Goal: Task Accomplishment & Management: Complete application form

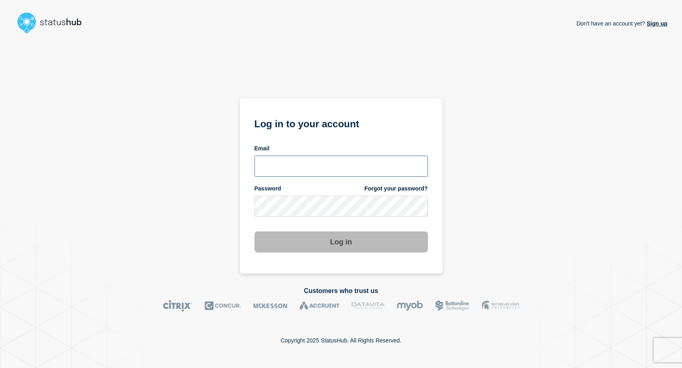
type input "[EMAIL_ADDRESS][DOMAIN_NAME]"
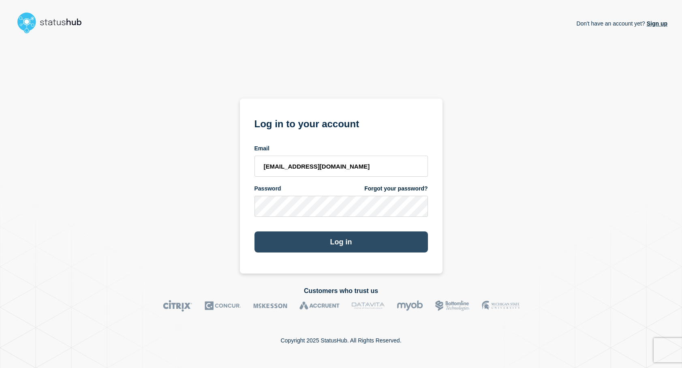
click at [349, 246] on button "Log in" at bounding box center [340, 241] width 173 height 21
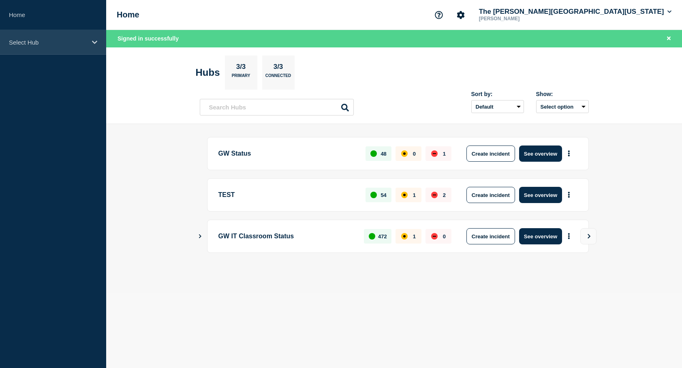
click at [55, 40] on p "Select Hub" at bounding box center [48, 42] width 78 height 7
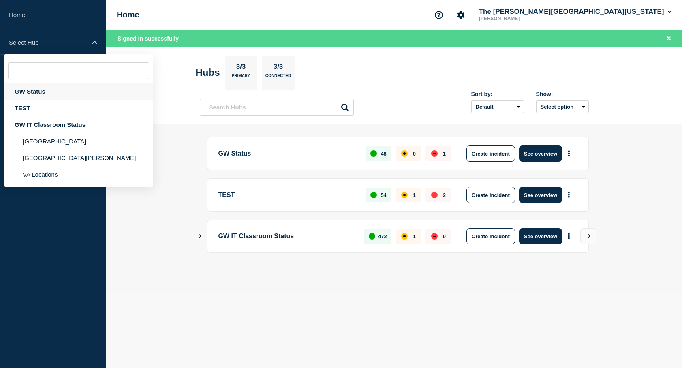
click at [41, 93] on div "GW Status" at bounding box center [78, 91] width 149 height 17
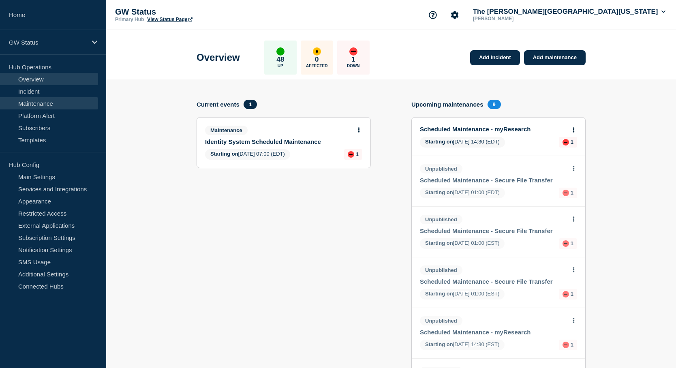
click at [48, 100] on link "Maintenance" at bounding box center [49, 103] width 98 height 12
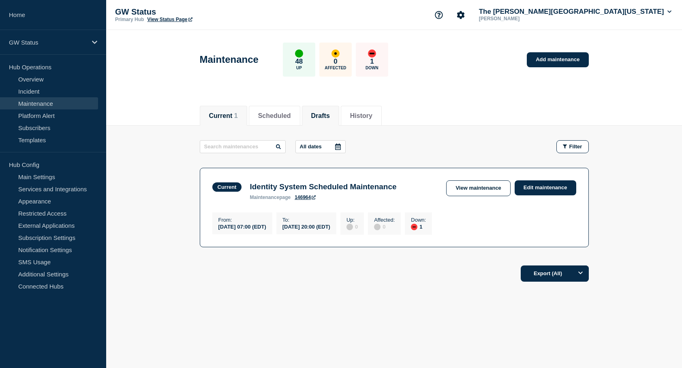
click at [329, 113] on button "Drafts" at bounding box center [320, 115] width 19 height 7
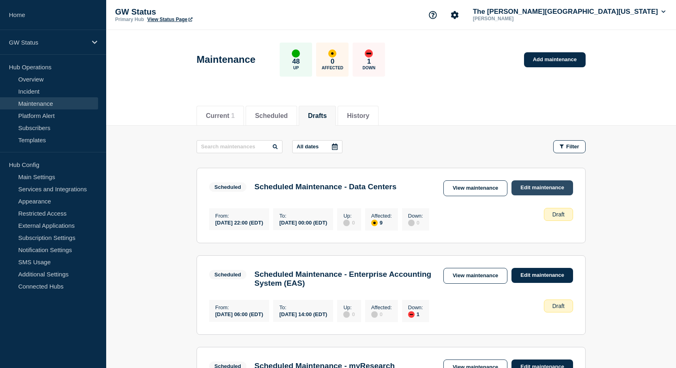
click at [530, 182] on link "Edit maintenance" at bounding box center [542, 187] width 62 height 15
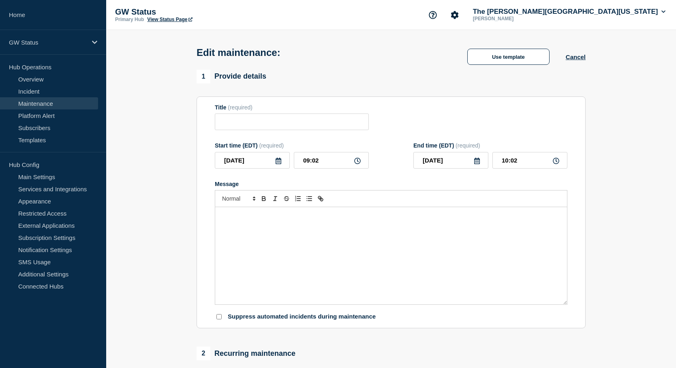
type input "Scheduled Maintenance - Data Centers"
type input "2025-10-18"
type input "22:00"
type input "2025-10-19"
type input "00:00"
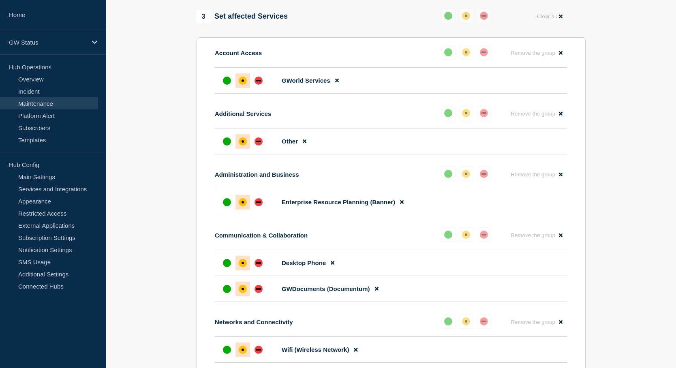
scroll to position [405, 0]
click at [225, 207] on div "up" at bounding box center [227, 203] width 8 height 8
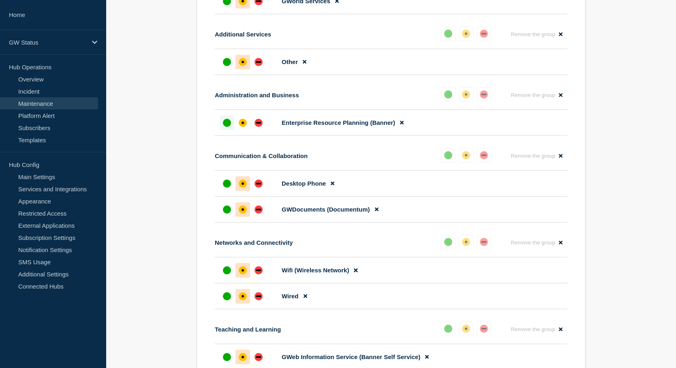
scroll to position [527, 0]
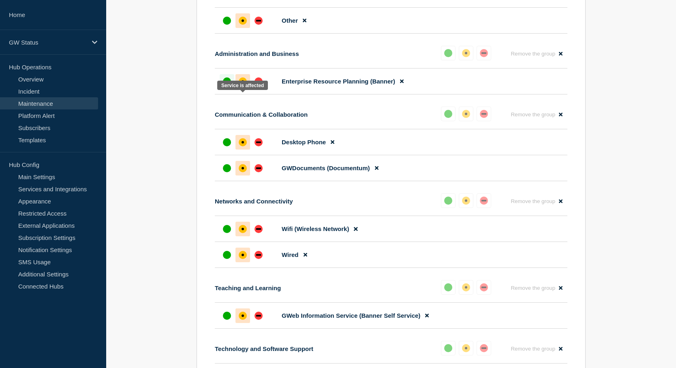
click at [243, 83] on div "affected" at bounding box center [242, 81] width 2 height 2
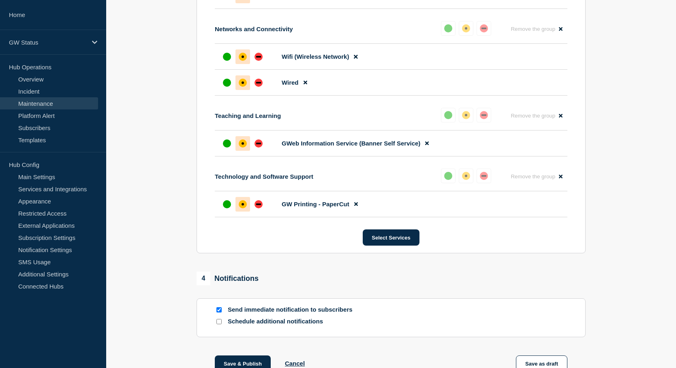
scroll to position [775, 0]
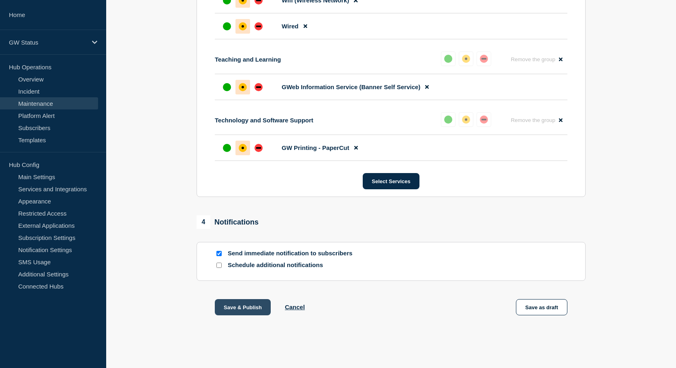
click at [224, 308] on button "Save & Publish" at bounding box center [243, 307] width 56 height 16
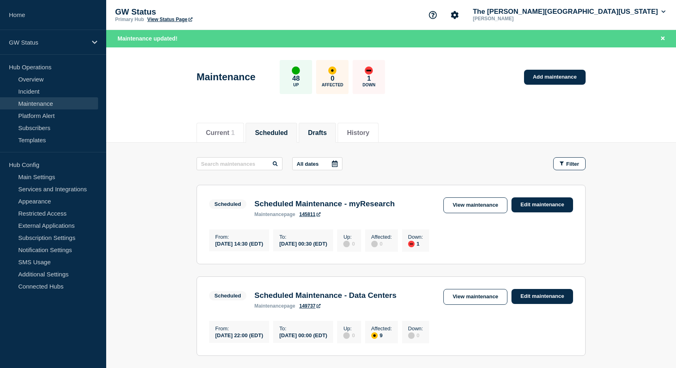
click at [325, 125] on li "Drafts" at bounding box center [317, 133] width 37 height 20
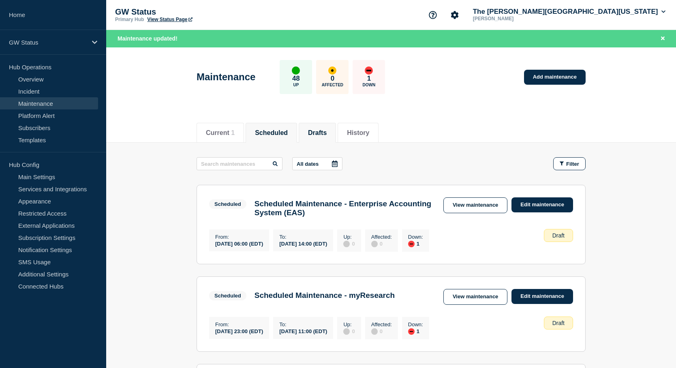
click at [281, 136] on button "Scheduled" at bounding box center [271, 132] width 33 height 7
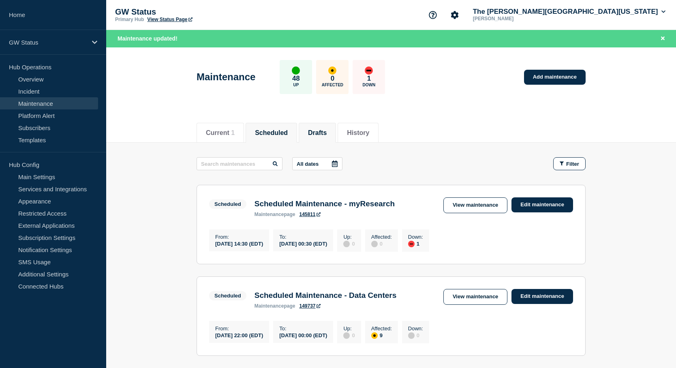
click at [327, 132] on button "Drafts" at bounding box center [317, 132] width 19 height 7
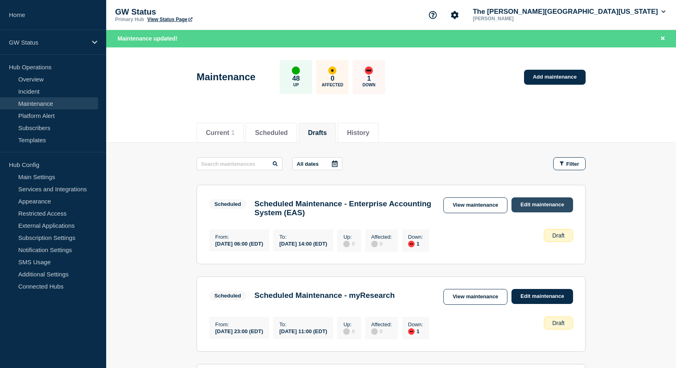
click at [529, 202] on link "Edit maintenance" at bounding box center [542, 204] width 62 height 15
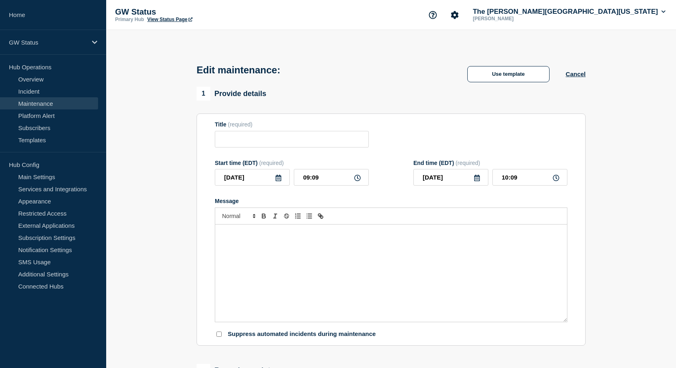
type input "Scheduled Maintenance - Enterprise Accounting System (EAS)"
type input "2025-10-19"
type input "06:00"
type input "2025-10-19"
type input "14:00"
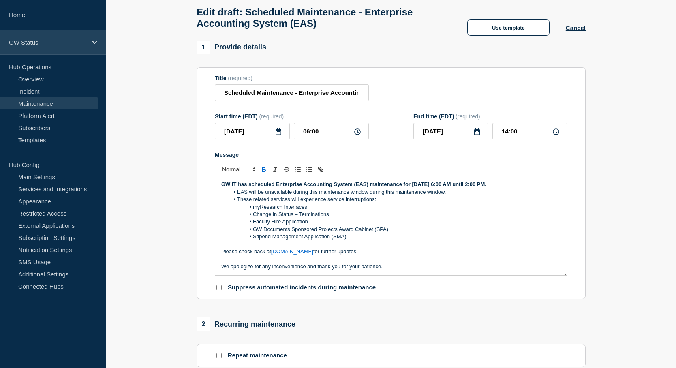
scroll to position [2, 0]
click at [574, 31] on button "Cancel" at bounding box center [576, 27] width 20 height 7
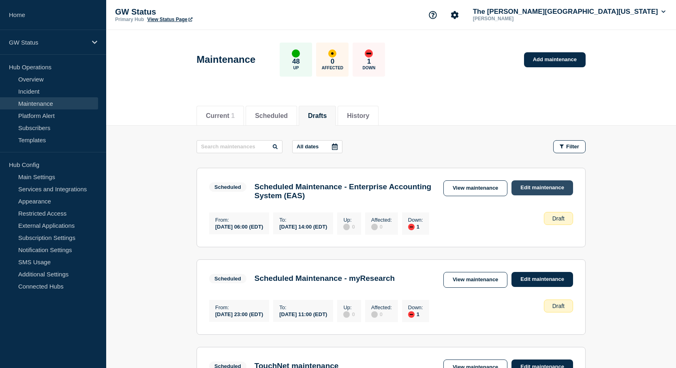
click at [553, 184] on link "Edit maintenance" at bounding box center [542, 187] width 62 height 15
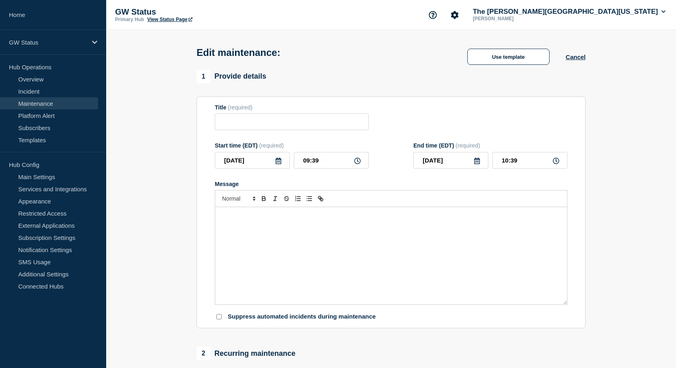
type input "Scheduled Maintenance - Enterprise Accounting System (EAS)"
type input "2025-10-19"
type input "06:00"
type input "2025-10-19"
type input "14:00"
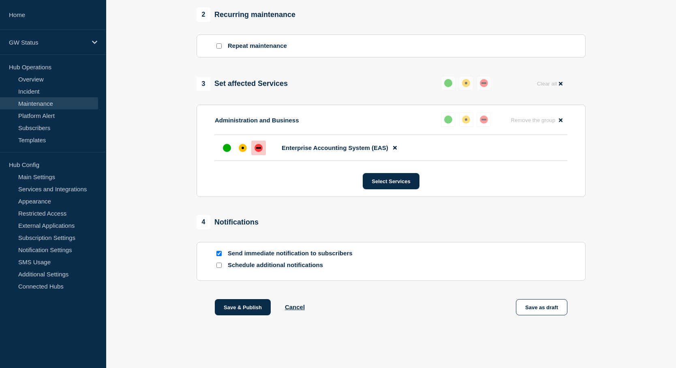
scroll to position [356, 0]
drag, startPoint x: 248, startPoint y: 307, endPoint x: 250, endPoint y: 312, distance: 4.9
click at [248, 307] on button "Save & Publish" at bounding box center [243, 307] width 56 height 16
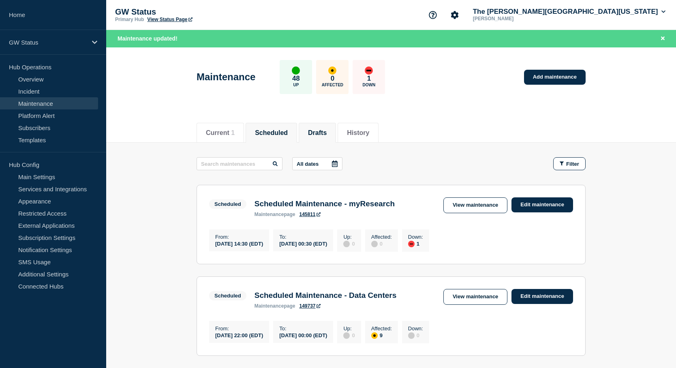
click at [327, 132] on button "Drafts" at bounding box center [317, 132] width 19 height 7
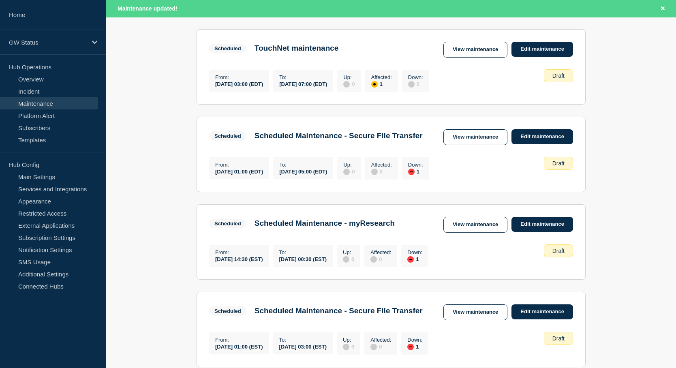
scroll to position [284, 0]
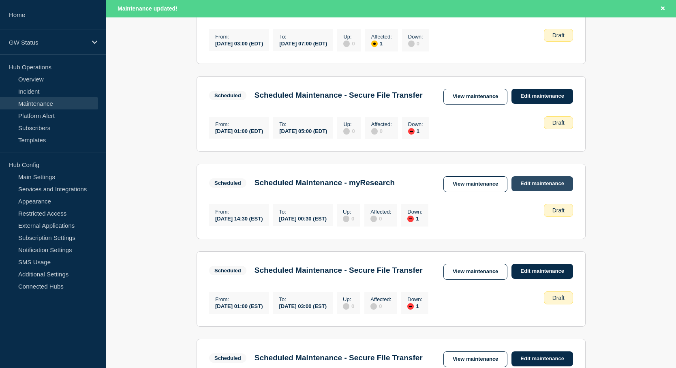
click at [539, 191] on link "Edit maintenance" at bounding box center [542, 183] width 62 height 15
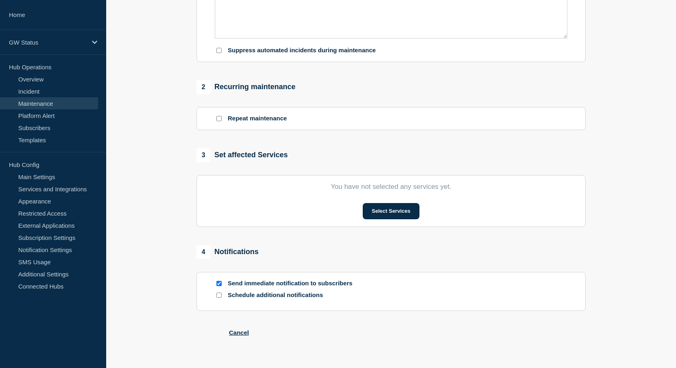
type input "Scheduled Maintenance - myResearch"
type input "2025-11-15"
type input "14:30"
type input "2025-11-16"
type input "00:30"
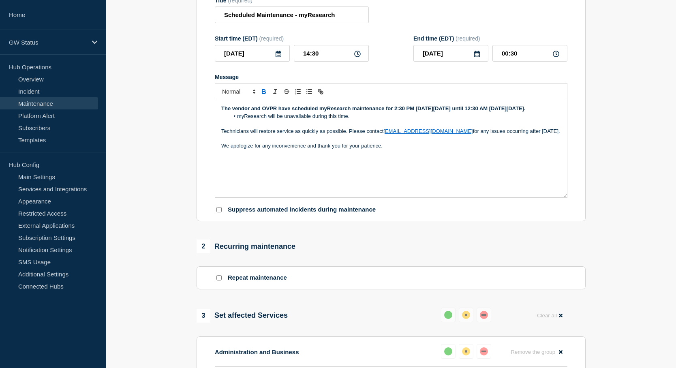
scroll to position [41, 0]
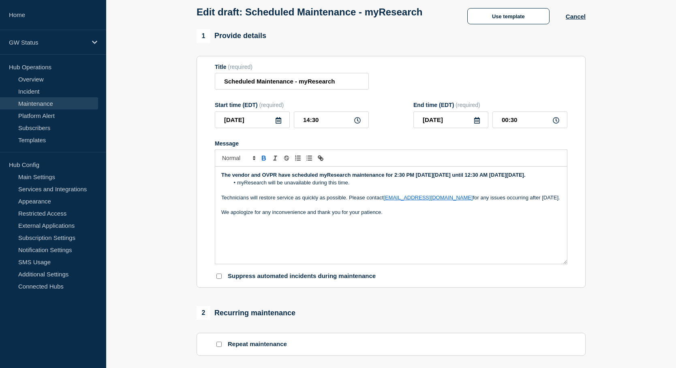
drag, startPoint x: 235, startPoint y: 228, endPoint x: 219, endPoint y: 192, distance: 38.8
click at [219, 192] on div "The vendor and OVPR have scheduled myResearch maintenance for 2:30 PM on Saturd…" at bounding box center [391, 214] width 352 height 97
copy div "The vendor and OVPR have scheduled myResearch maintenance for 2:30 PM on Saturd…"
click at [578, 20] on button "Cancel" at bounding box center [576, 16] width 20 height 7
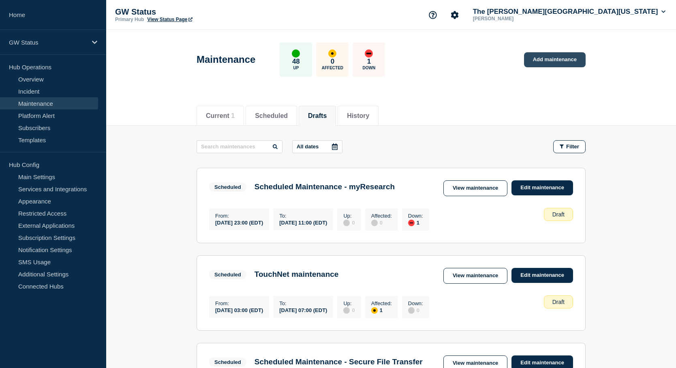
click at [562, 59] on link "Add maintenance" at bounding box center [555, 59] width 62 height 15
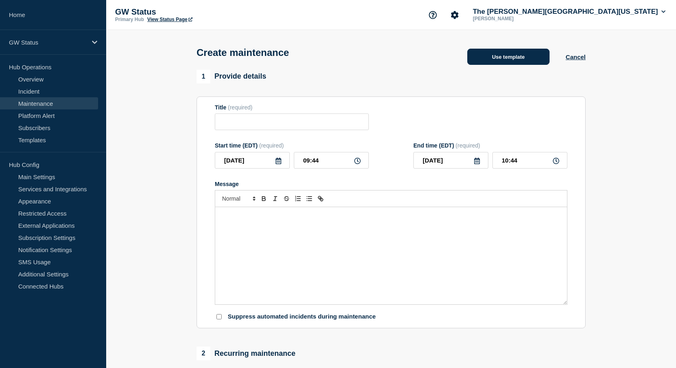
click at [503, 58] on button "Use template" at bounding box center [508, 57] width 82 height 16
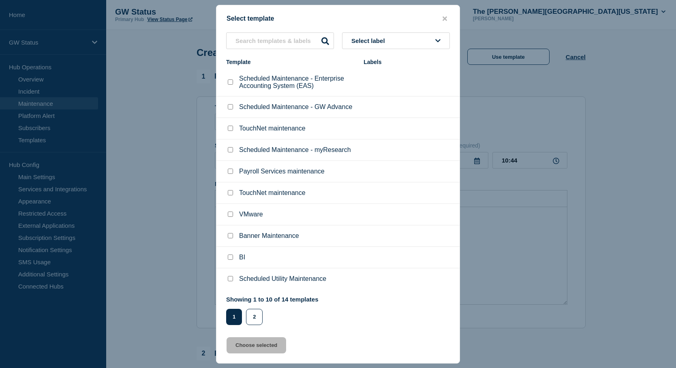
click at [229, 151] on input "Scheduled Maintenance - myResearch checkbox" at bounding box center [230, 149] width 5 height 5
checkbox input "true"
click at [266, 347] on button "Choose selected" at bounding box center [256, 345] width 60 height 16
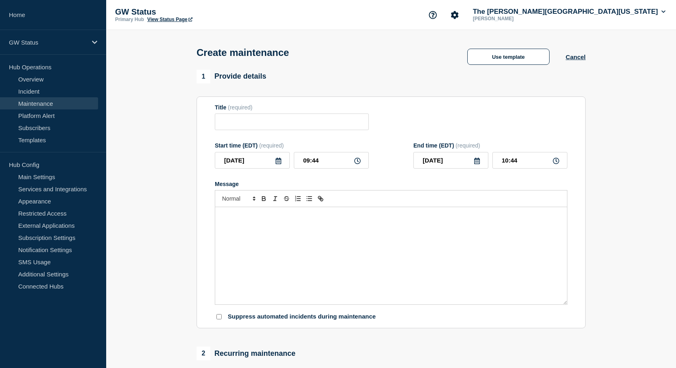
type input "Scheduled Maintenance - myResearch"
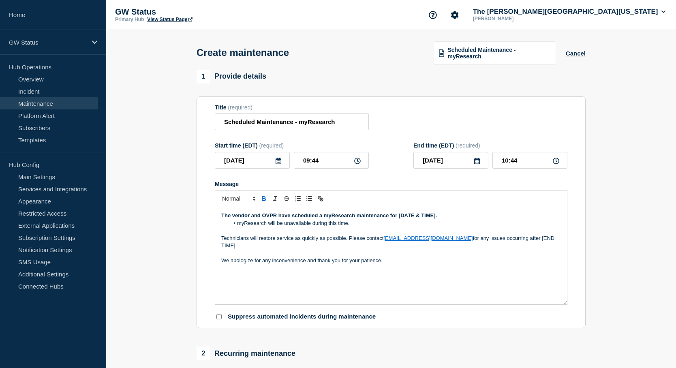
drag, startPoint x: 543, startPoint y: 239, endPoint x: 211, endPoint y: 218, distance: 332.5
click at [211, 218] on section "Title (required) Scheduled Maintenance - myResearch Start time (EDT) (required)…" at bounding box center [390, 212] width 389 height 232
drag, startPoint x: 271, startPoint y: 256, endPoint x: 219, endPoint y: 234, distance: 56.3
click at [219, 234] on div "The vendor and OVPR have scheduled myResearch maintenance for 2:30 PM on Saturd…" at bounding box center [391, 255] width 352 height 97
click at [263, 201] on icon "Toggle bold text" at bounding box center [263, 200] width 3 height 2
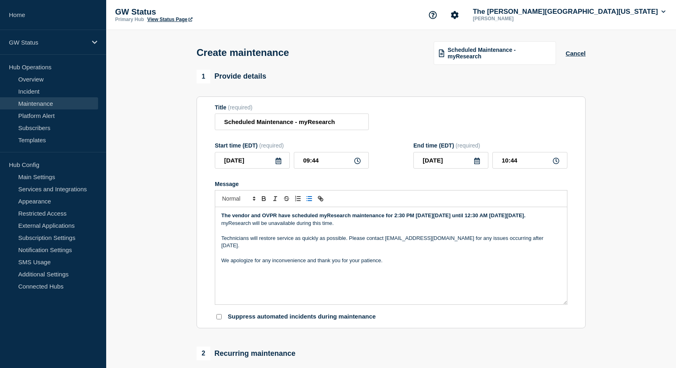
click at [310, 200] on icon "Toggle bulleted list" at bounding box center [308, 198] width 7 height 7
click at [259, 234] on li "Message" at bounding box center [395, 230] width 332 height 7
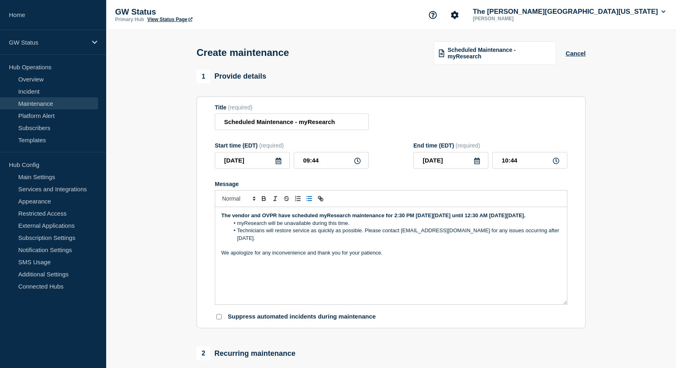
click at [280, 163] on icon at bounding box center [278, 161] width 6 height 6
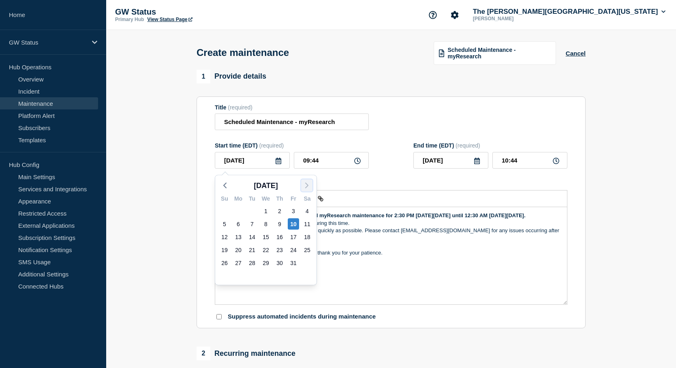
click at [306, 187] on polyline "button" at bounding box center [306, 185] width 2 height 5
click at [307, 235] on div "20" at bounding box center [306, 236] width 11 height 11
type input "2025-12-20"
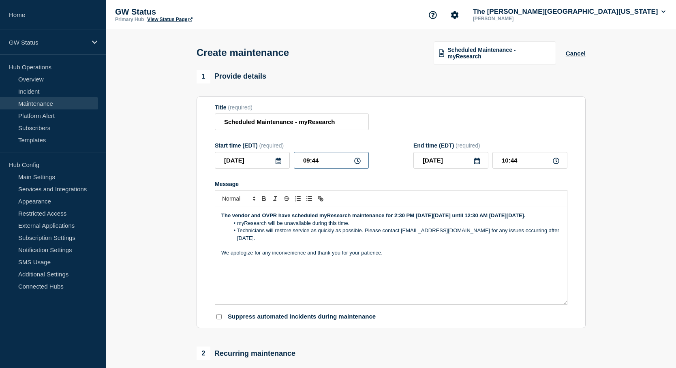
drag, startPoint x: 326, startPoint y: 163, endPoint x: 291, endPoint y: 160, distance: 35.4
click at [291, 160] on div "2025-12-20 09:44" at bounding box center [292, 160] width 154 height 17
type input "14:30"
type input "15:30"
click at [477, 162] on icon at bounding box center [477, 161] width 6 height 6
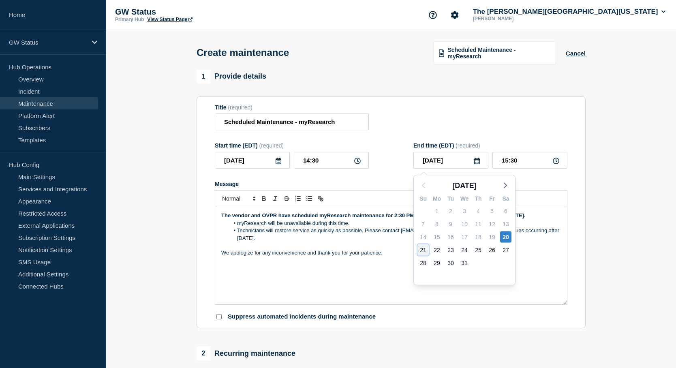
click at [422, 251] on div "21" at bounding box center [422, 249] width 11 height 11
type input "2025-12-21"
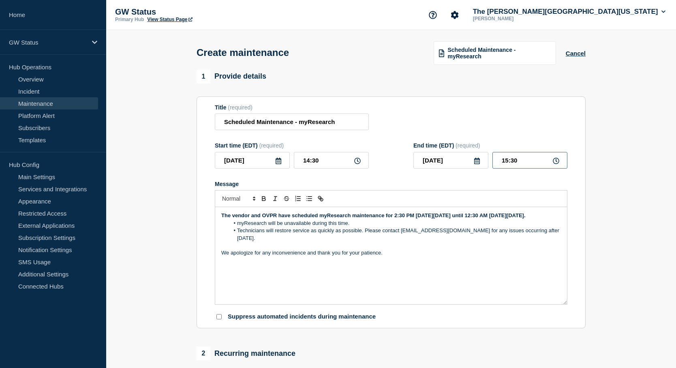
drag, startPoint x: 522, startPoint y: 164, endPoint x: 484, endPoint y: 157, distance: 38.8
click at [484, 157] on div "2025-12-21 15:30" at bounding box center [490, 160] width 154 height 17
click at [506, 161] on input "15:30" at bounding box center [529, 160] width 75 height 17
type input "00:30"
click at [531, 313] on form "Title (required) Scheduled Maintenance - myResearch Start time (EDT) (required)…" at bounding box center [391, 212] width 352 height 217
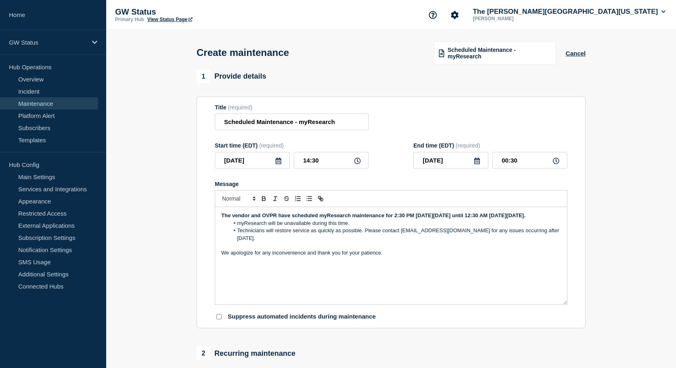
drag, startPoint x: 281, startPoint y: 249, endPoint x: 214, endPoint y: 218, distance: 74.1
click at [214, 218] on section "Title (required) Scheduled Maintenance - myResearch Start time (EDT) (required)…" at bounding box center [390, 212] width 389 height 232
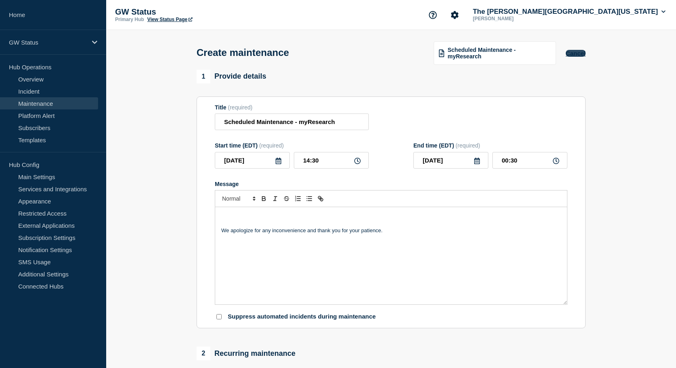
click at [572, 55] on button "Cancel" at bounding box center [576, 53] width 20 height 7
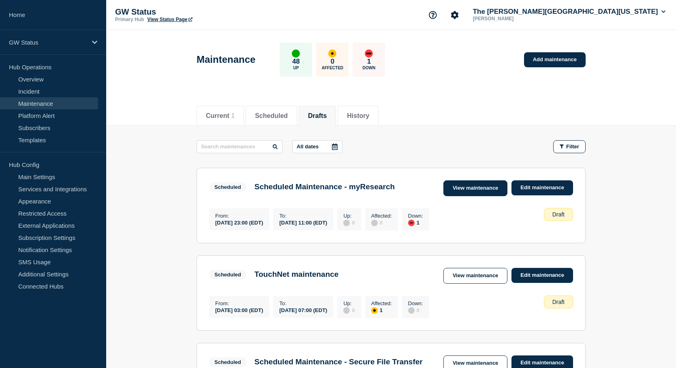
click at [479, 187] on link "View maintenance" at bounding box center [475, 188] width 64 height 16
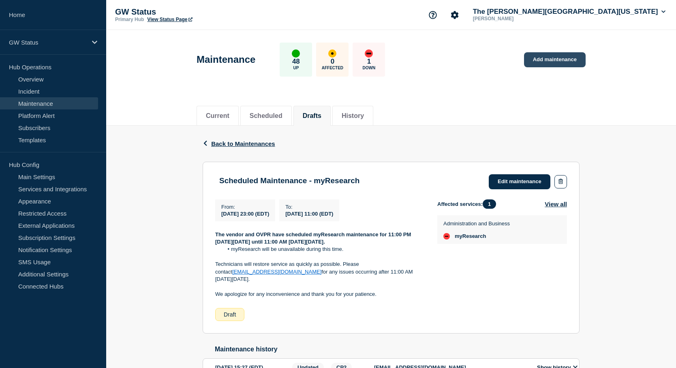
click at [560, 59] on link "Add maintenance" at bounding box center [555, 59] width 62 height 15
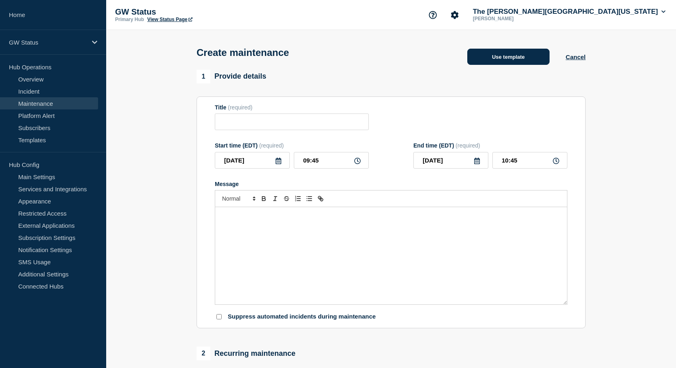
click at [527, 57] on button "Use template" at bounding box center [508, 57] width 82 height 16
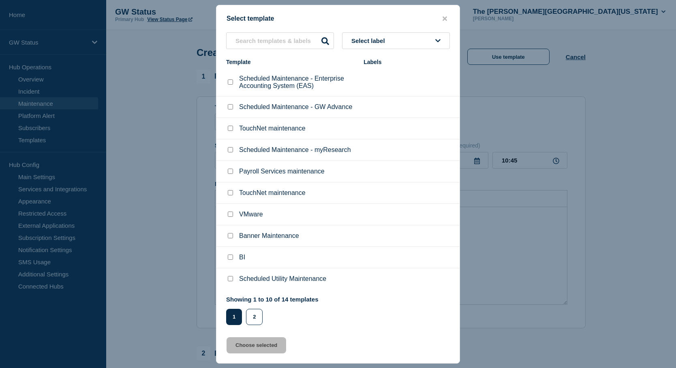
click at [231, 152] on input "Scheduled Maintenance - myResearch checkbox" at bounding box center [230, 149] width 5 height 5
checkbox input "true"
click at [268, 350] on button "Choose selected" at bounding box center [256, 345] width 60 height 16
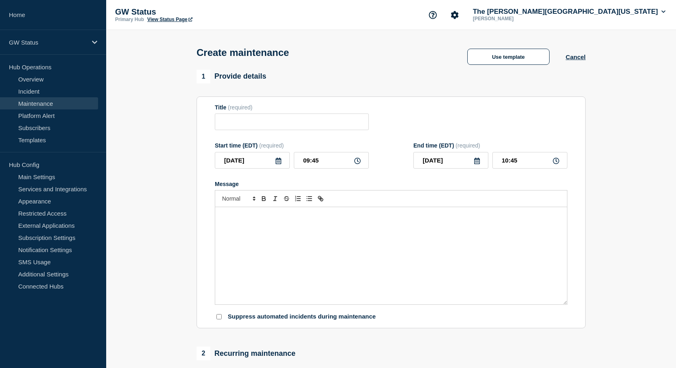
type input "Scheduled Maintenance - myResearch"
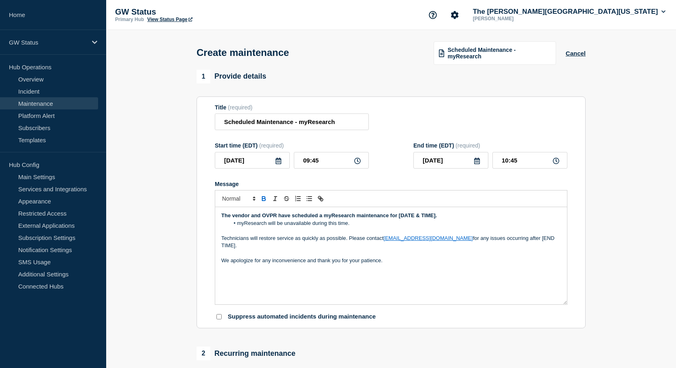
drag, startPoint x: 540, startPoint y: 239, endPoint x: 506, endPoint y: 239, distance: 34.0
click at [506, 239] on p "Technicians will restore service as quickly as possible. Please contact myresea…" at bounding box center [390, 242] width 339 height 15
drag, startPoint x: 443, startPoint y: 216, endPoint x: 211, endPoint y: 217, distance: 231.7
click at [213, 217] on section "Title (required) Scheduled Maintenance - myResearch Start time (EDT) (required)…" at bounding box center [390, 212] width 389 height 232
click at [455, 264] on p "We apologize for any inconvenience and thank you for your patience." at bounding box center [390, 260] width 339 height 7
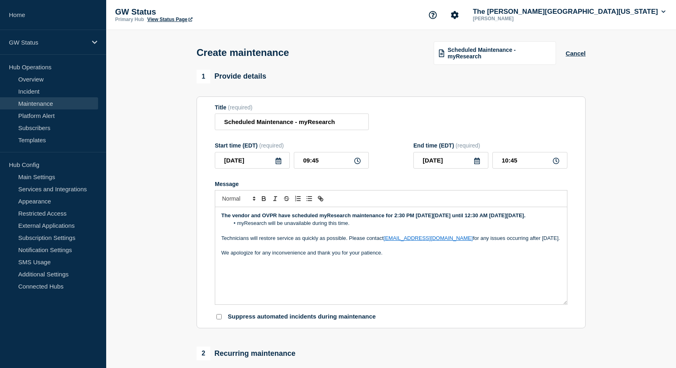
click at [513, 290] on div "The vendor and OVPR have scheduled myResearch maintenance for 2:30 PM on Saturd…" at bounding box center [391, 255] width 352 height 97
click at [275, 162] on icon at bounding box center [278, 161] width 6 height 6
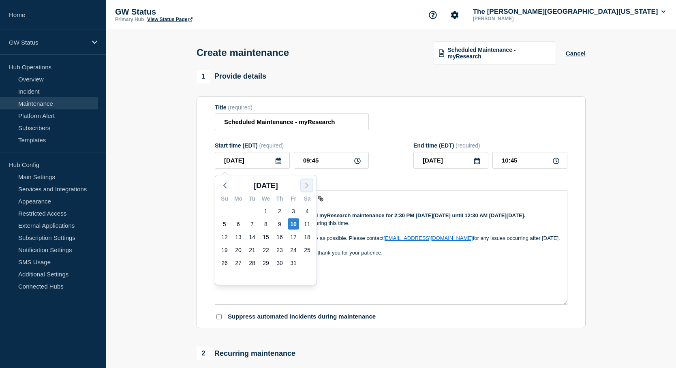
click at [311, 185] on icon "button" at bounding box center [307, 186] width 10 height 10
click at [309, 235] on div "20" at bounding box center [306, 236] width 11 height 11
type input "2025-12-20"
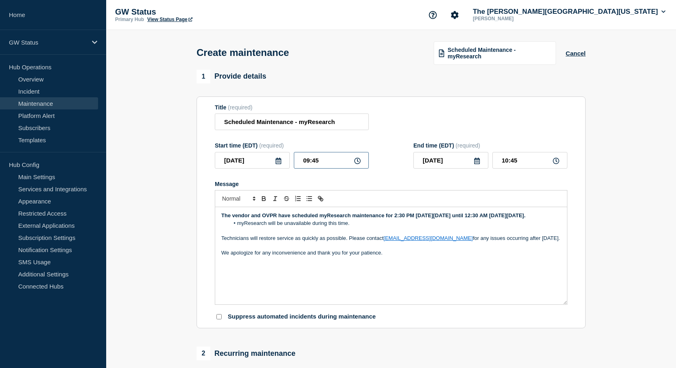
drag, startPoint x: 313, startPoint y: 164, endPoint x: 292, endPoint y: 163, distance: 20.7
click at [292, 163] on div "2025-12-20 09:45" at bounding box center [292, 160] width 154 height 17
type input "14:30"
type input "15:30"
click at [404, 173] on form "Title (required) Scheduled Maintenance - myResearch Start time (EDT) (required)…" at bounding box center [391, 212] width 352 height 217
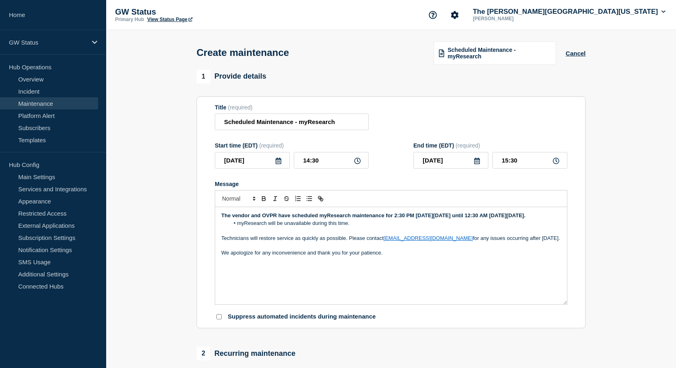
click at [357, 162] on icon at bounding box center [357, 161] width 6 height 6
click at [357, 163] on icon at bounding box center [357, 161] width 6 height 6
click at [475, 163] on icon at bounding box center [477, 161] width 6 height 6
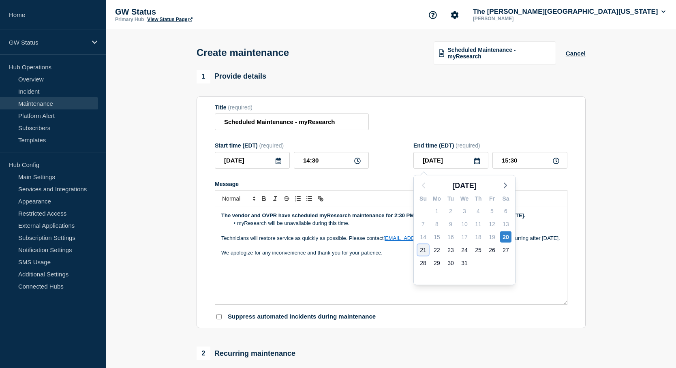
click at [425, 247] on div "21" at bounding box center [422, 249] width 11 height 11
type input "2025-12-21"
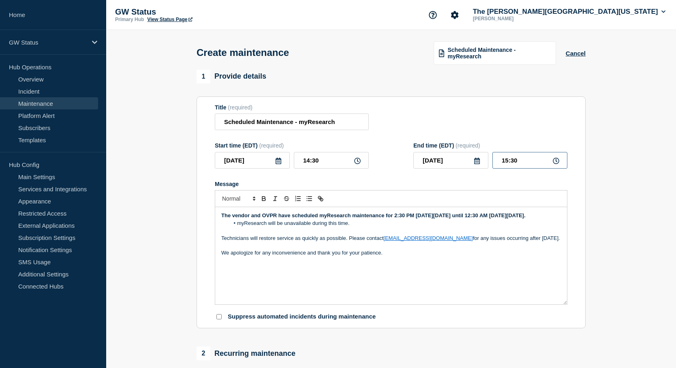
drag, startPoint x: 517, startPoint y: 165, endPoint x: 496, endPoint y: 160, distance: 20.9
click at [496, 160] on input "15:30" at bounding box center [529, 160] width 75 height 17
type input "00:30"
click at [638, 205] on section "1 Provide details Title (required) Scheduled Maintenance - myResearch Start tim…" at bounding box center [391, 372] width 570 height 605
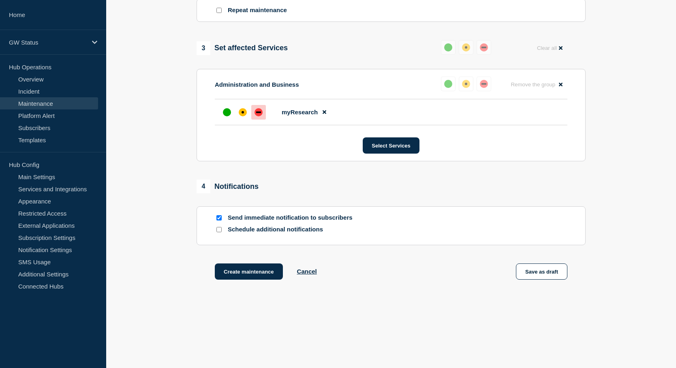
scroll to position [382, 0]
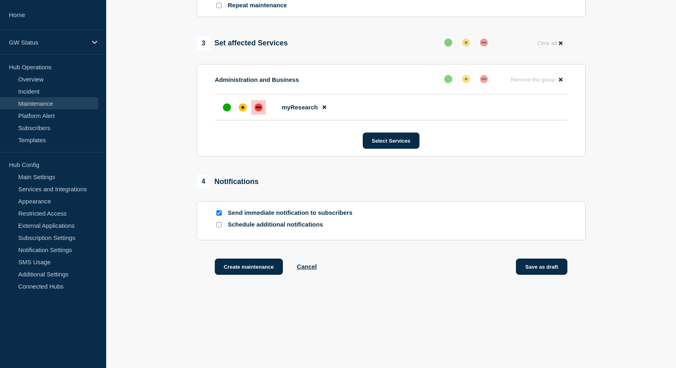
click at [549, 263] on button "Save as draft" at bounding box center [541, 266] width 51 height 16
